Goal: Information Seeking & Learning: Understand process/instructions

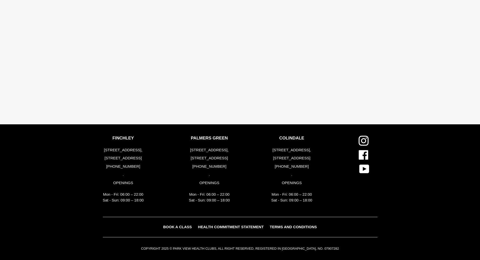
scroll to position [1134, 0]
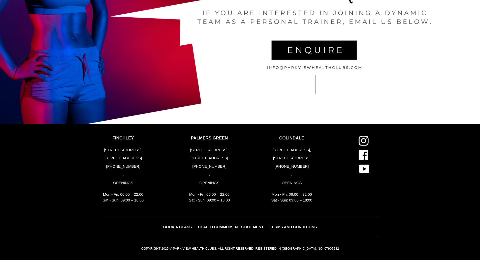
click at [307, 229] on link "TERMS AND CONDITIONS" at bounding box center [293, 226] width 52 height 7
click at [284, 226] on span "TERMS AND CONDITIONS" at bounding box center [293, 226] width 47 height 4
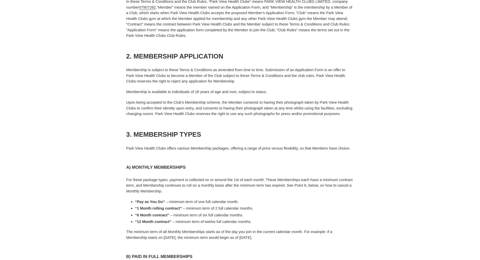
scroll to position [25, 0]
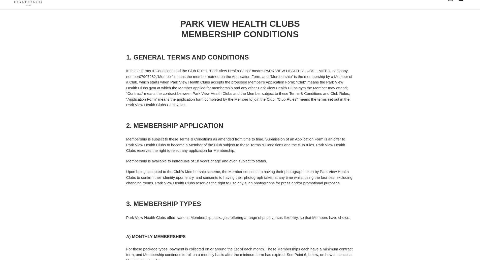
scroll to position [0, 0]
